Goal: Find specific page/section: Find specific page/section

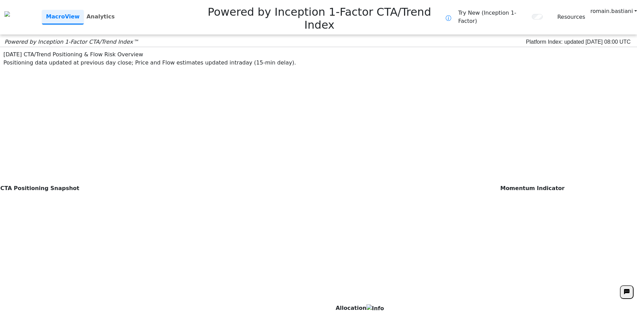
scroll to position [236, 0]
click at [117, 12] on link "Analytics" at bounding box center [101, 17] width 34 height 14
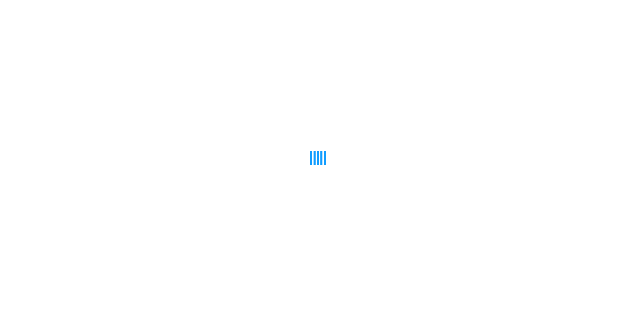
drag, startPoint x: 296, startPoint y: 123, endPoint x: 223, endPoint y: 127, distance: 73.9
click at [223, 127] on div at bounding box center [318, 158] width 637 height 316
drag, startPoint x: 223, startPoint y: 127, endPoint x: 170, endPoint y: 125, distance: 52.6
click at [170, 125] on div at bounding box center [318, 158] width 637 height 316
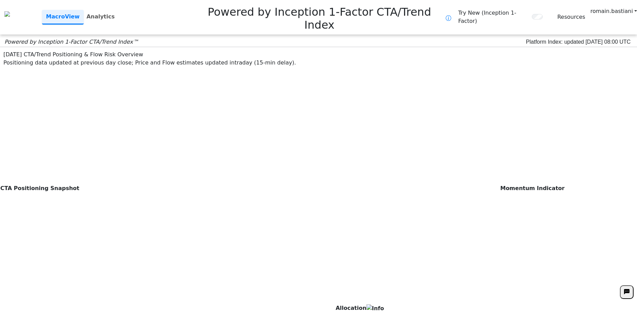
scroll to position [236, 0]
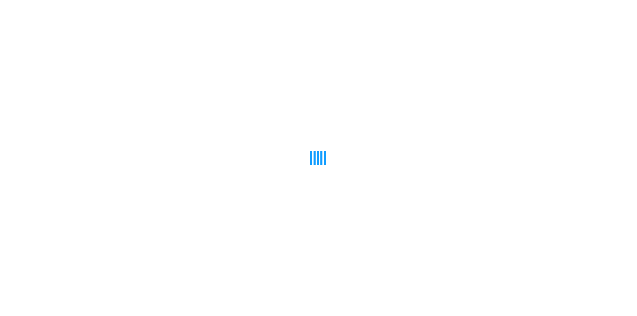
drag, startPoint x: 414, startPoint y: 117, endPoint x: 309, endPoint y: 123, distance: 106.0
click at [309, 123] on div at bounding box center [318, 158] width 637 height 316
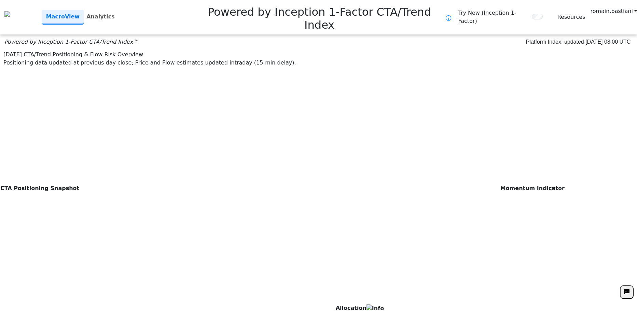
scroll to position [236, 0]
